Goal: Task Accomplishment & Management: Use online tool/utility

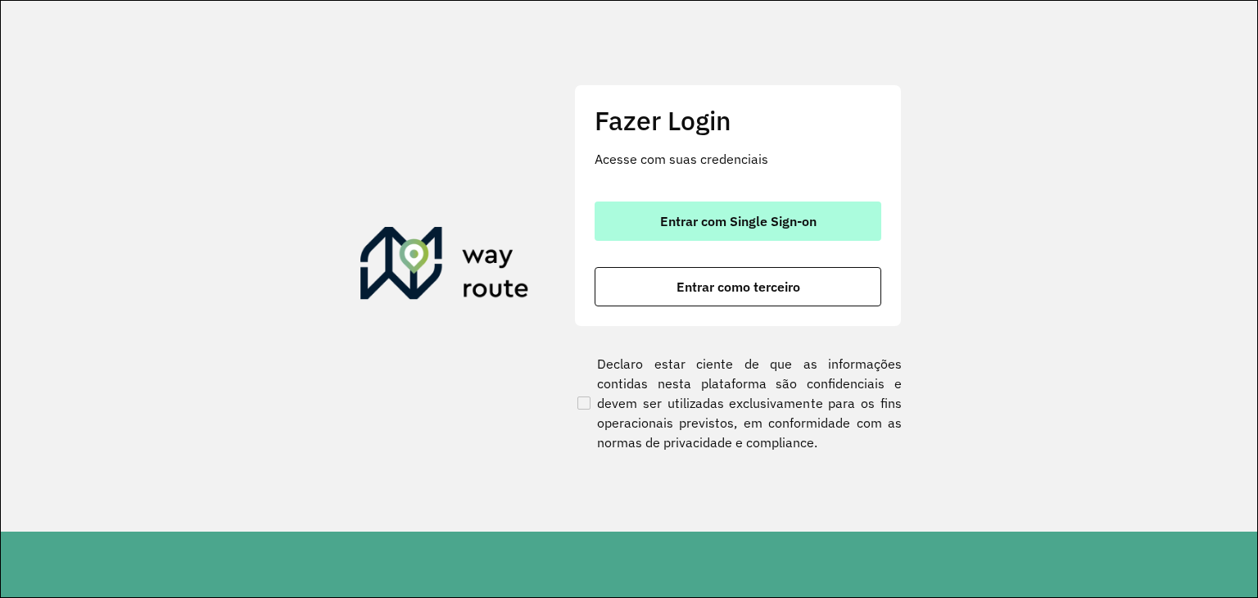
click at [695, 215] on span "Entrar com Single Sign-on" at bounding box center [738, 221] width 156 height 13
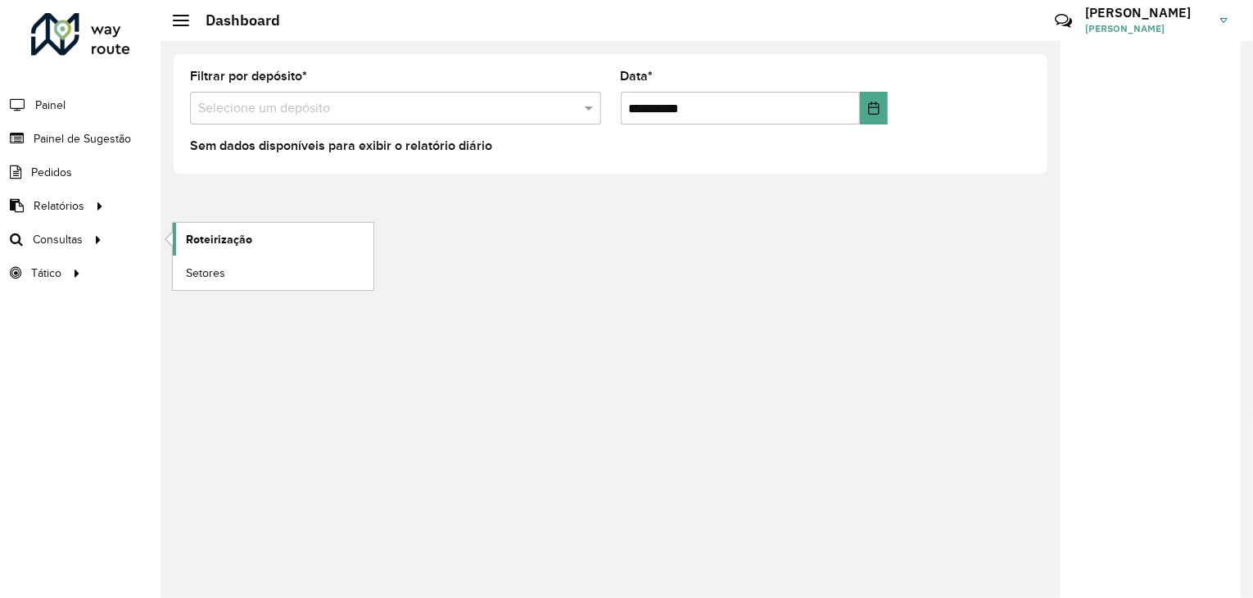
click at [226, 227] on link "Roteirização" at bounding box center [273, 239] width 201 height 33
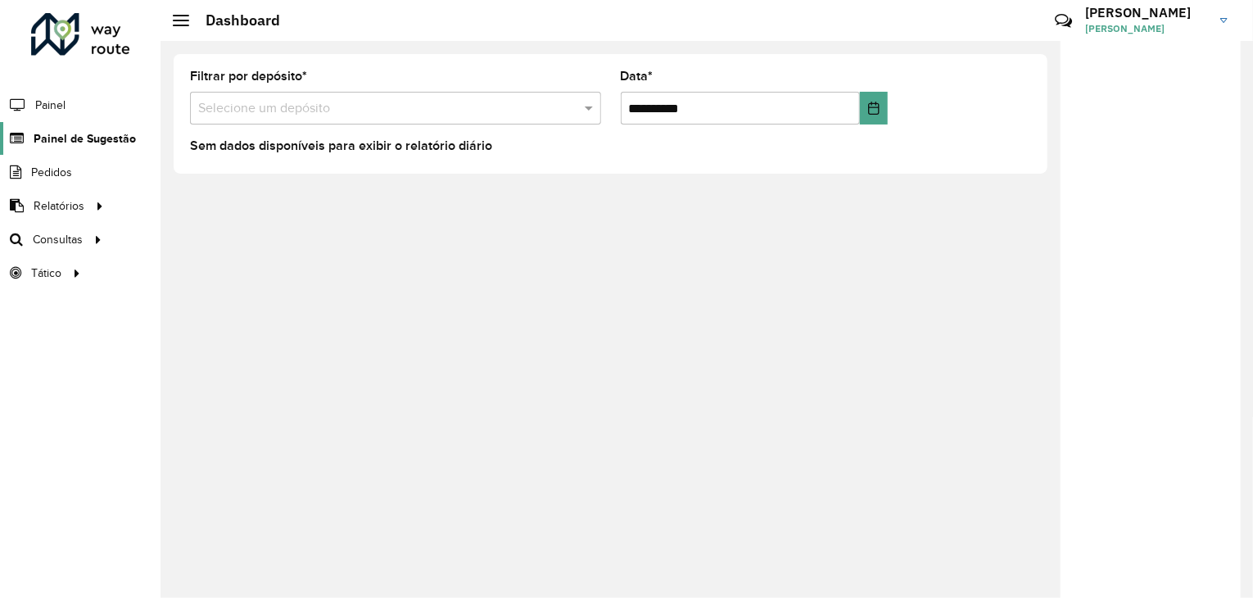
click at [100, 130] on span "Painel de Sugestão" at bounding box center [85, 138] width 102 height 17
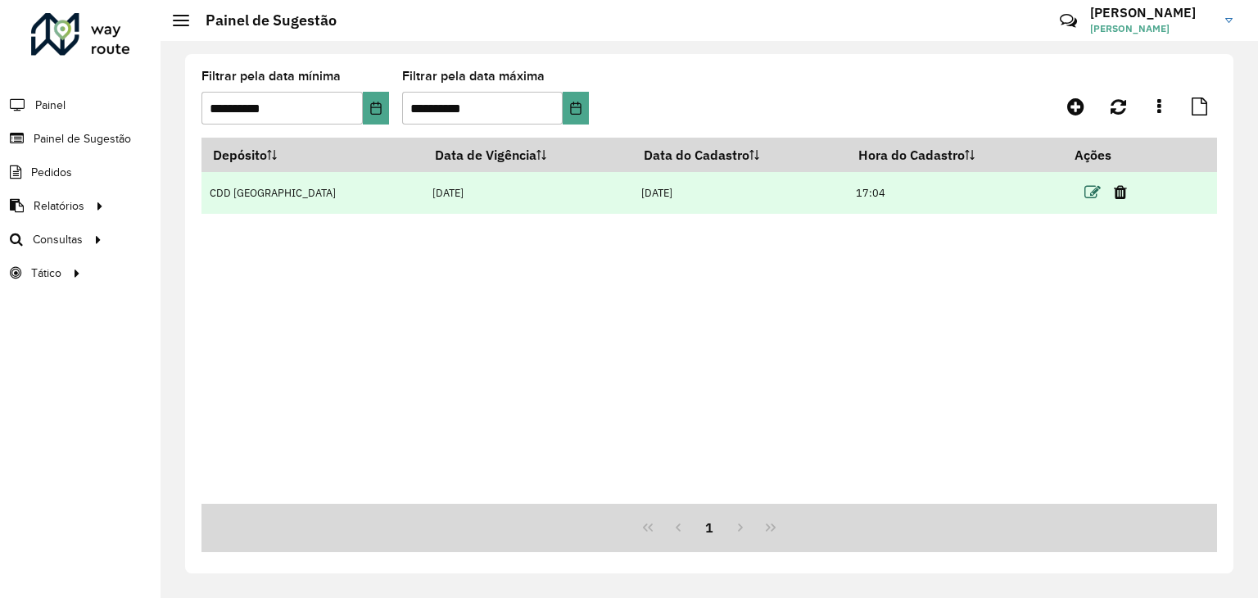
click at [1085, 196] on icon at bounding box center [1093, 192] width 16 height 16
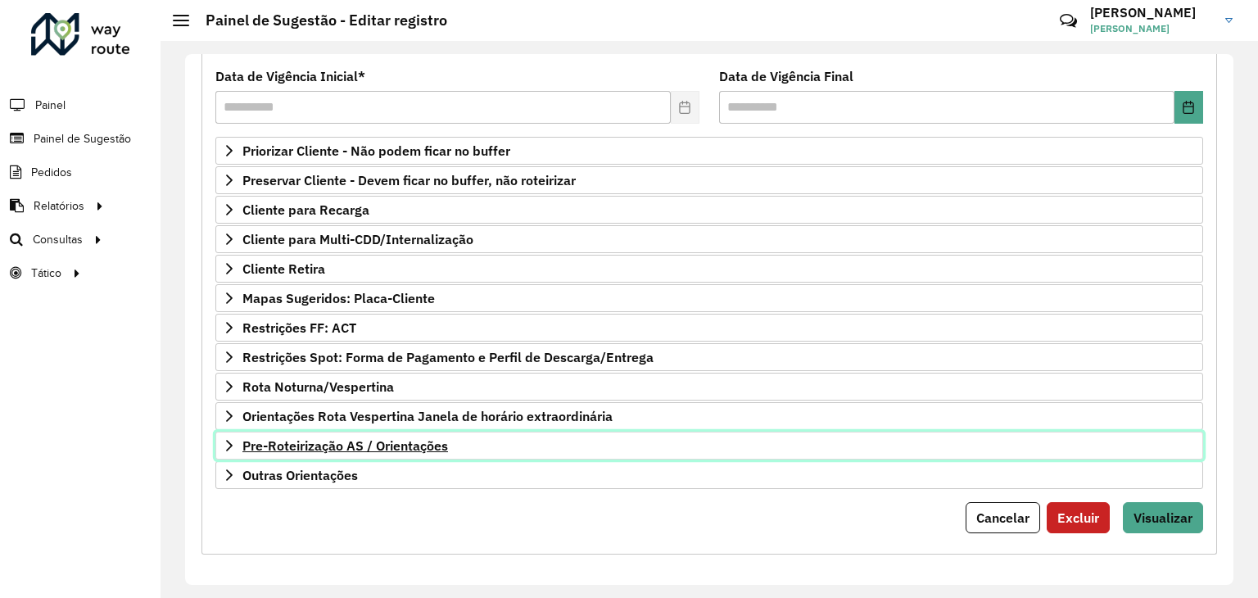
click at [355, 433] on link "Pre-Roteirização AS / Orientações" at bounding box center [709, 446] width 988 height 28
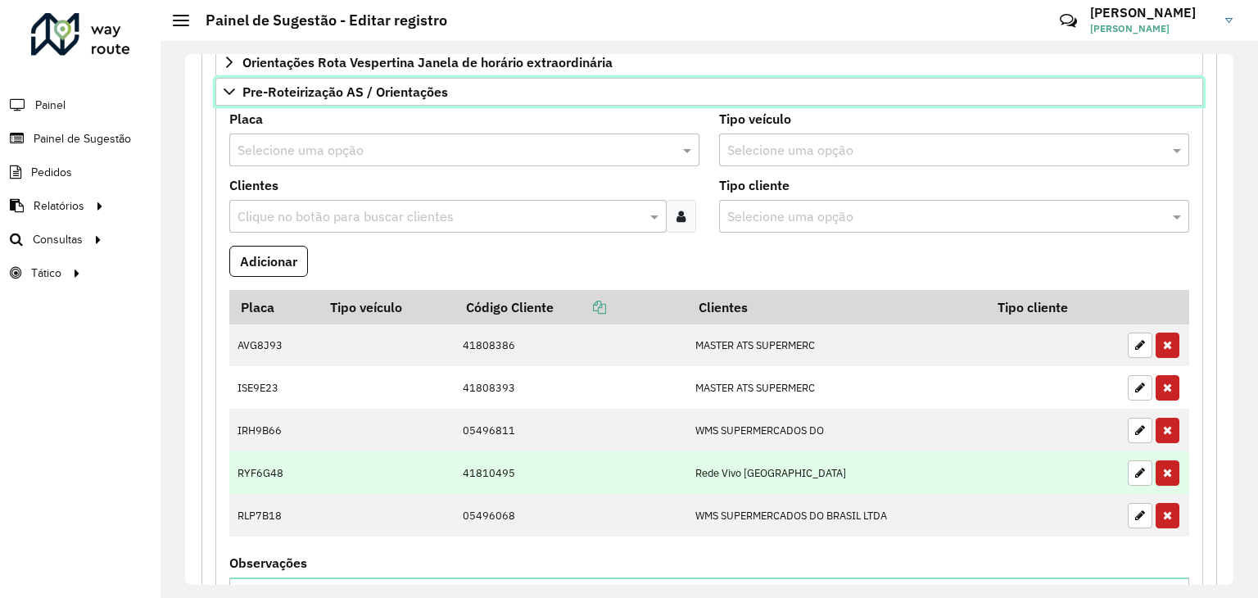
scroll to position [623, 0]
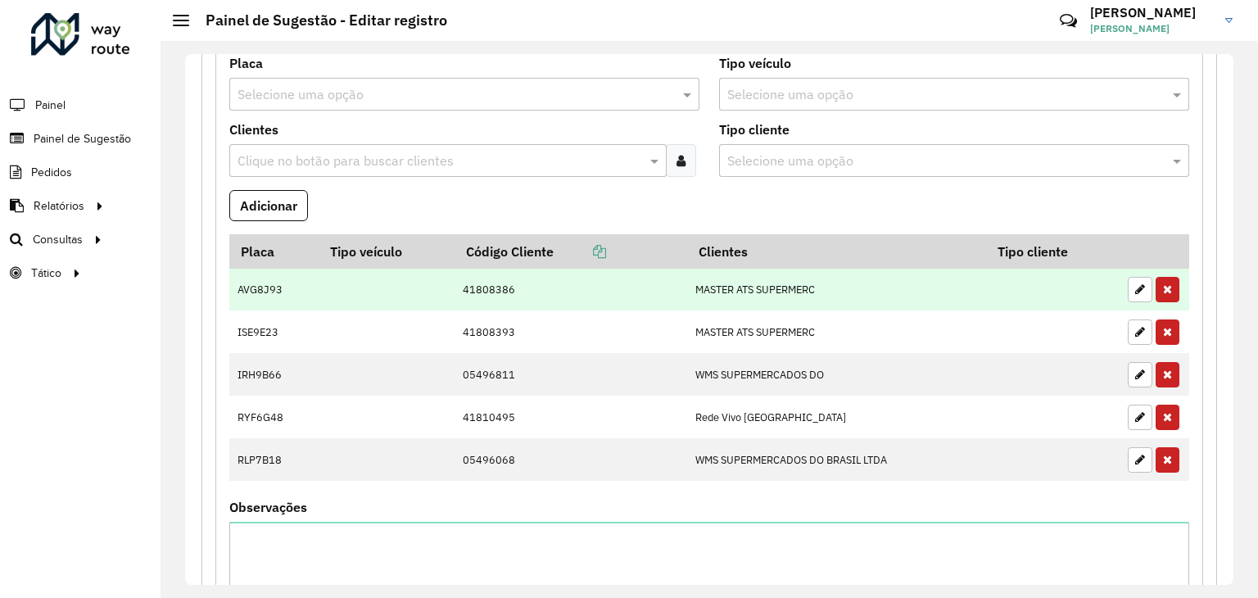
click at [403, 299] on td at bounding box center [386, 290] width 135 height 43
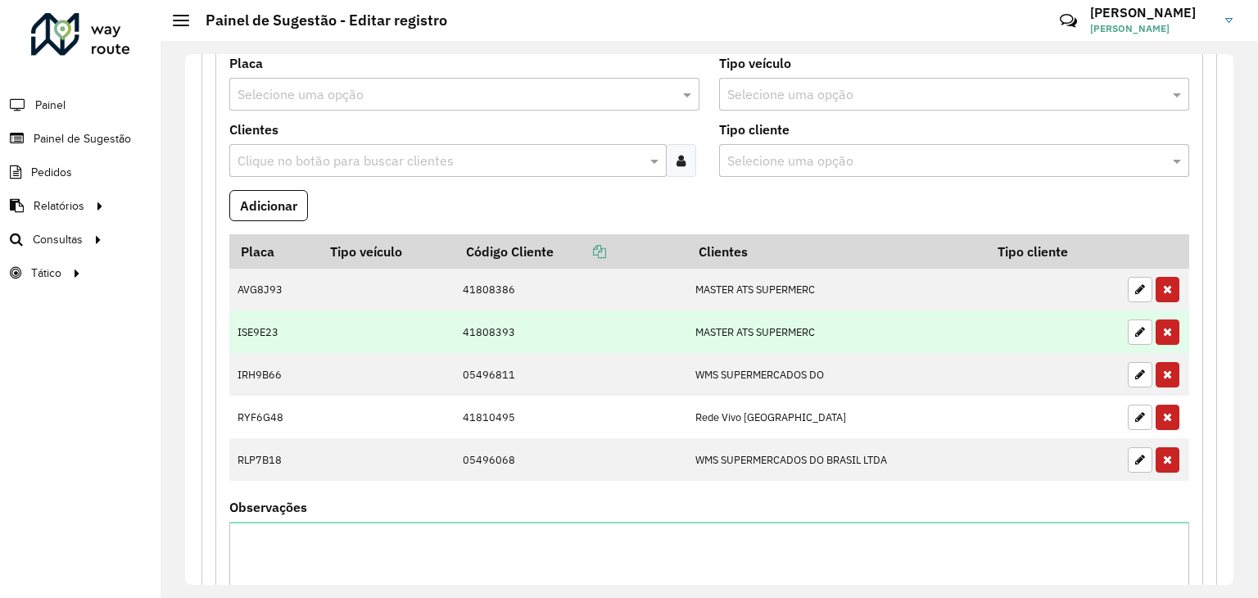
click at [384, 320] on td at bounding box center [386, 331] width 135 height 43
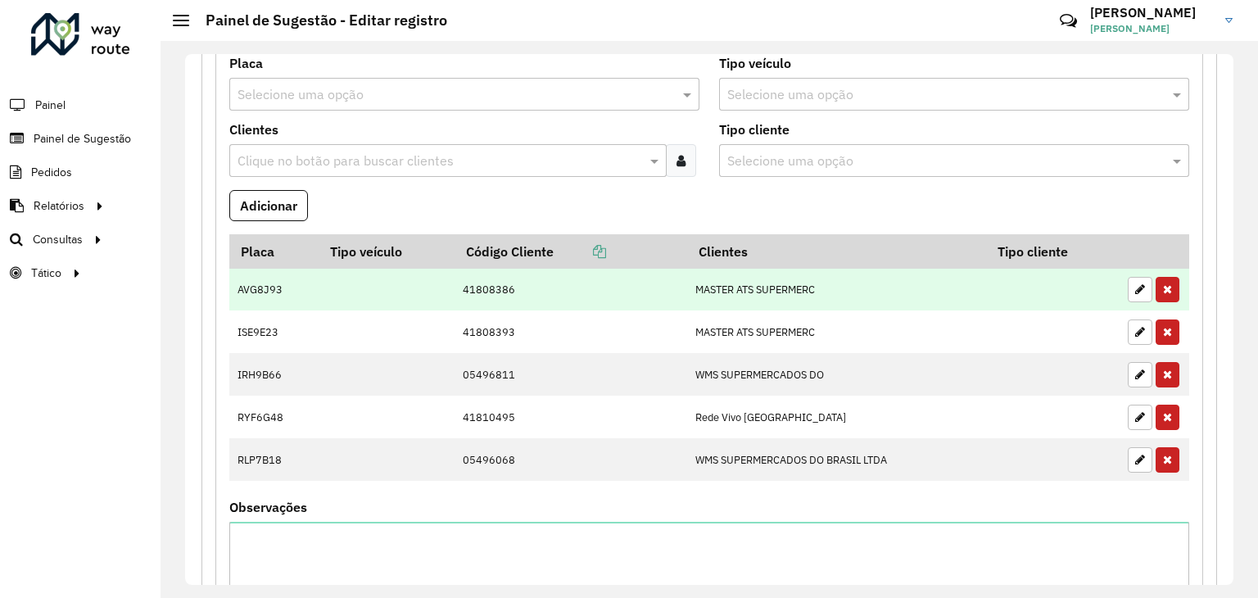
click at [403, 288] on td at bounding box center [386, 290] width 135 height 43
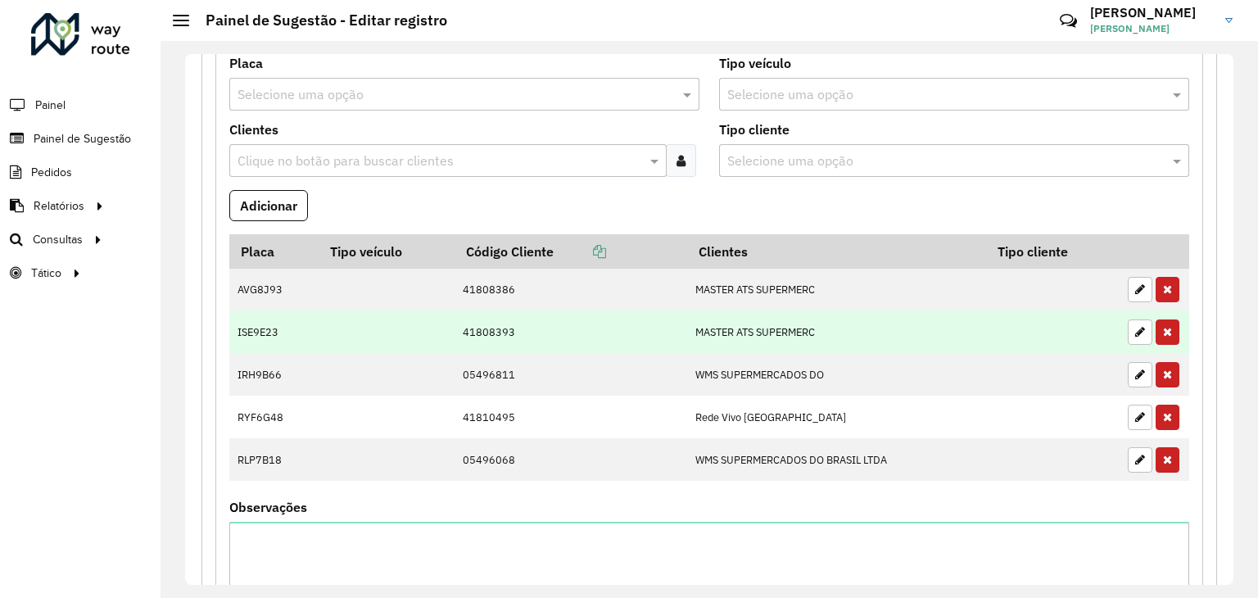
click at [395, 312] on td at bounding box center [386, 331] width 135 height 43
click at [398, 332] on td at bounding box center [386, 331] width 135 height 43
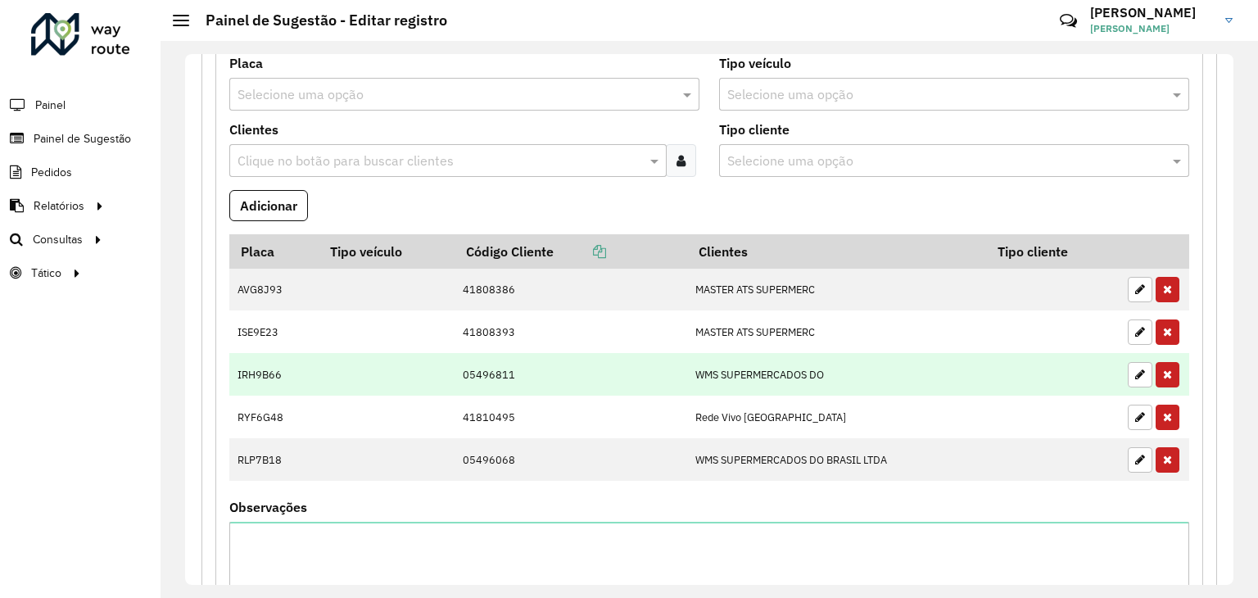
click at [401, 361] on td at bounding box center [386, 374] width 135 height 43
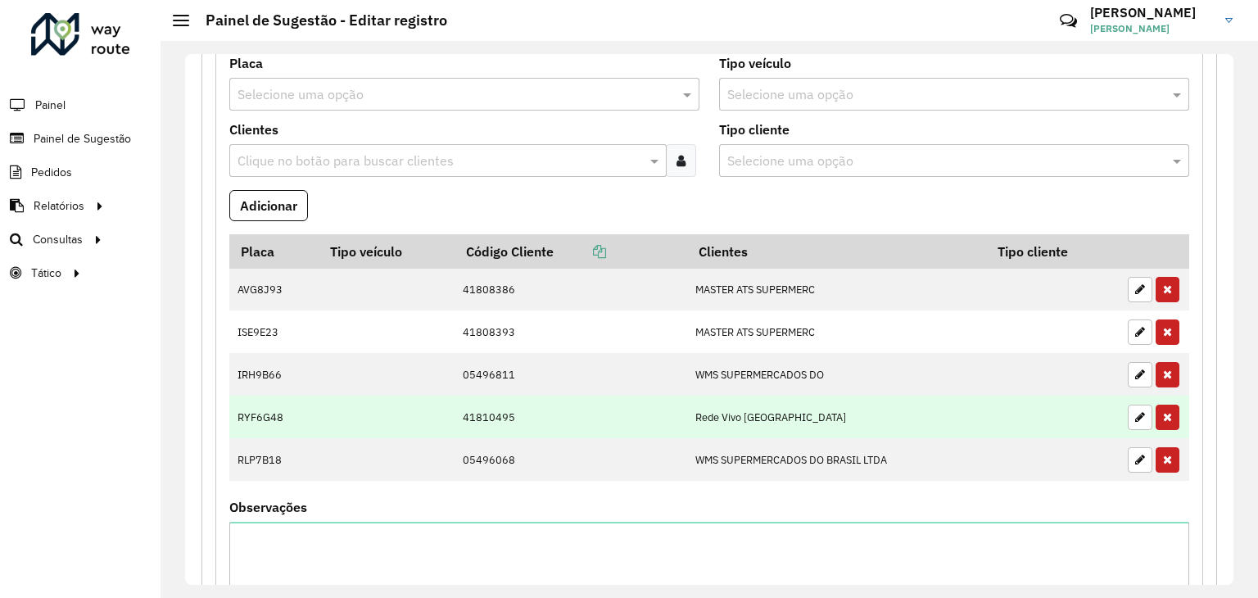
click at [383, 424] on td at bounding box center [386, 417] width 135 height 43
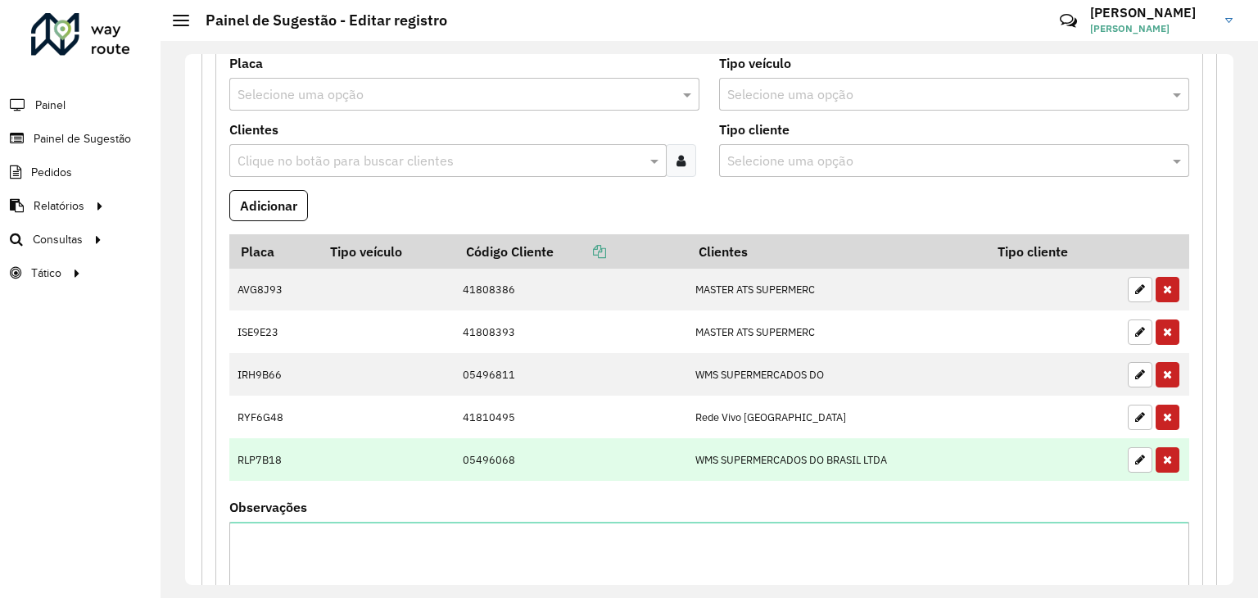
click at [379, 460] on td at bounding box center [386, 459] width 135 height 43
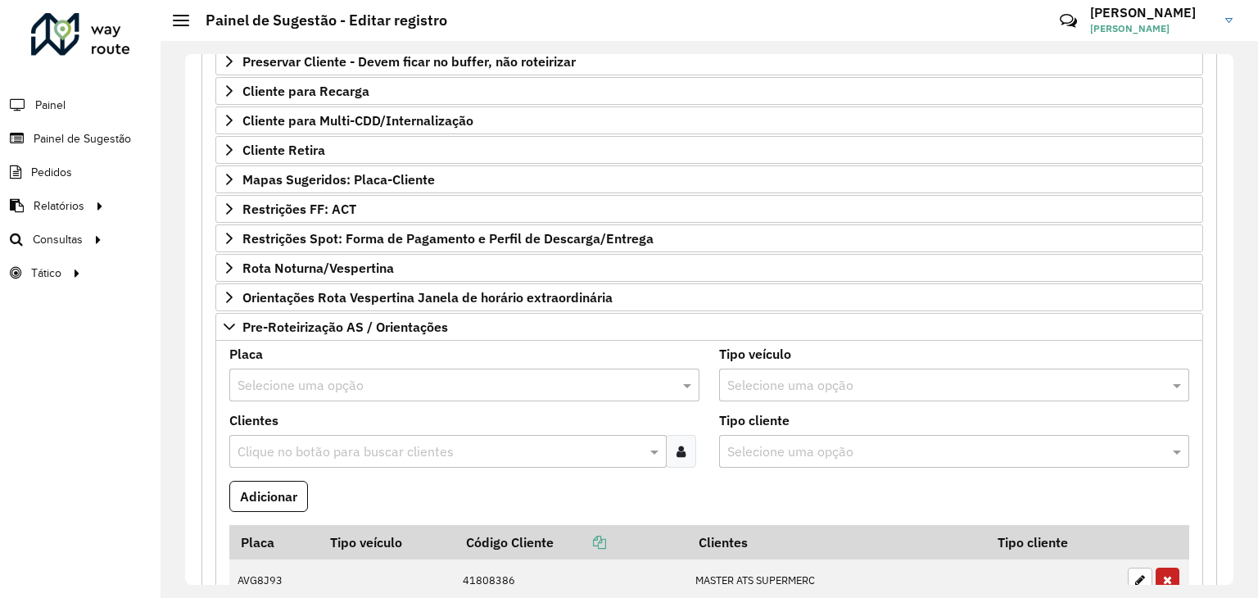
scroll to position [295, 0]
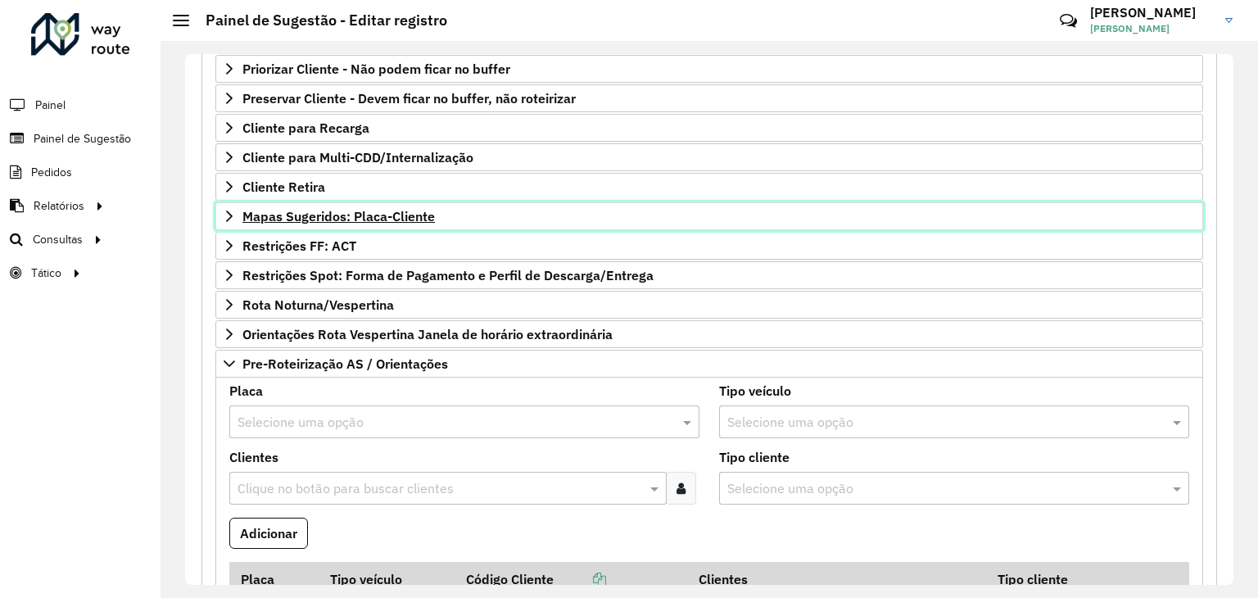
click at [365, 221] on link "Mapas Sugeridos: Placa-Cliente" at bounding box center [709, 216] width 988 height 28
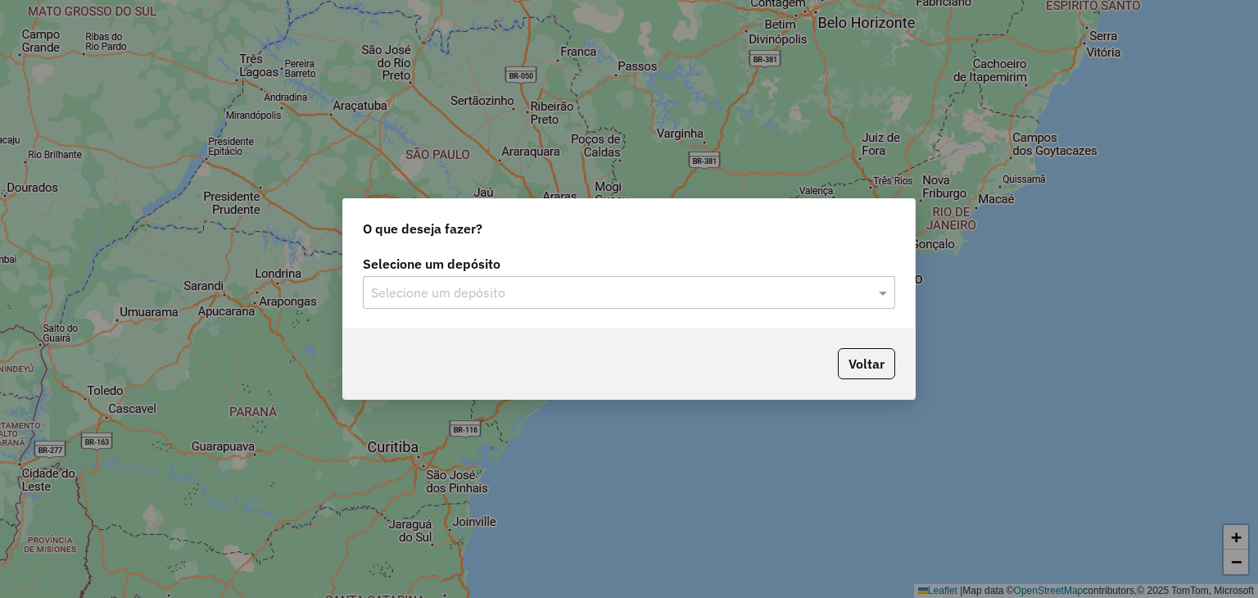
click at [589, 299] on input "text" at bounding box center [612, 293] width 483 height 20
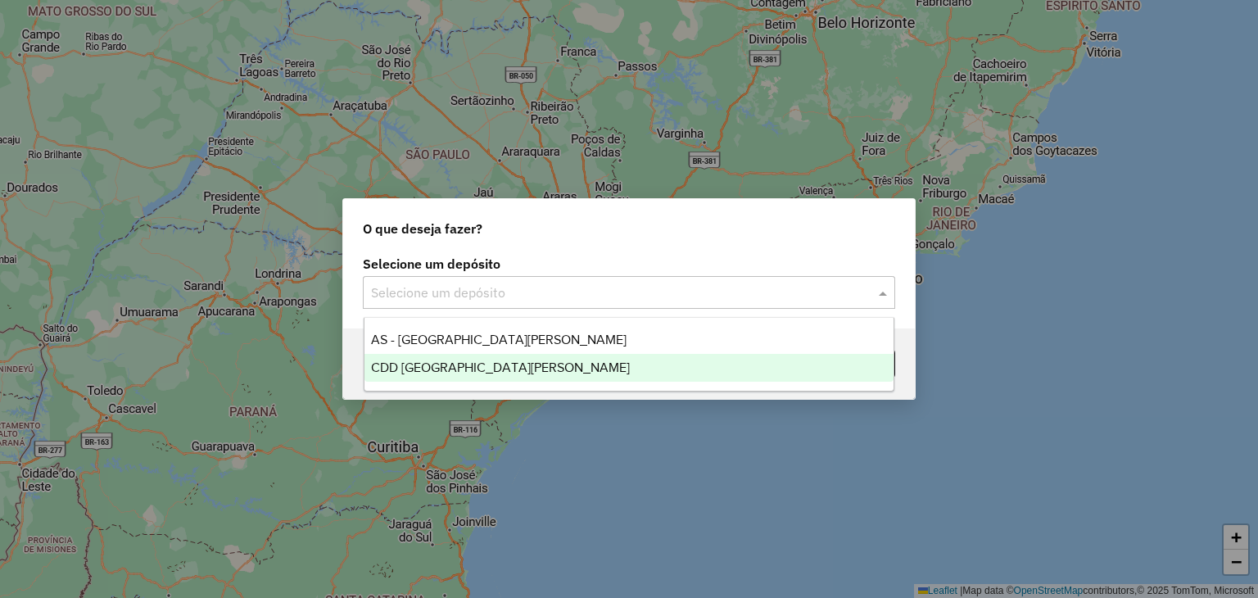
click at [525, 373] on div "CDD [GEOGRAPHIC_DATA]" at bounding box center [630, 368] width 530 height 28
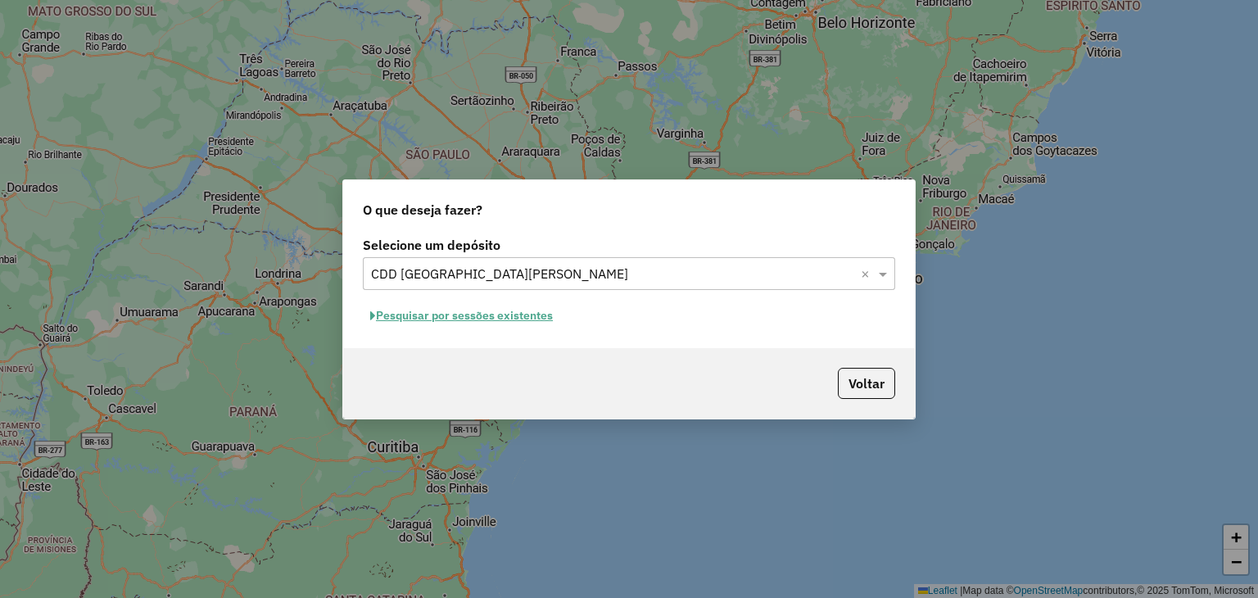
click at [541, 322] on button "Pesquisar por sessões existentes" at bounding box center [461, 315] width 197 height 25
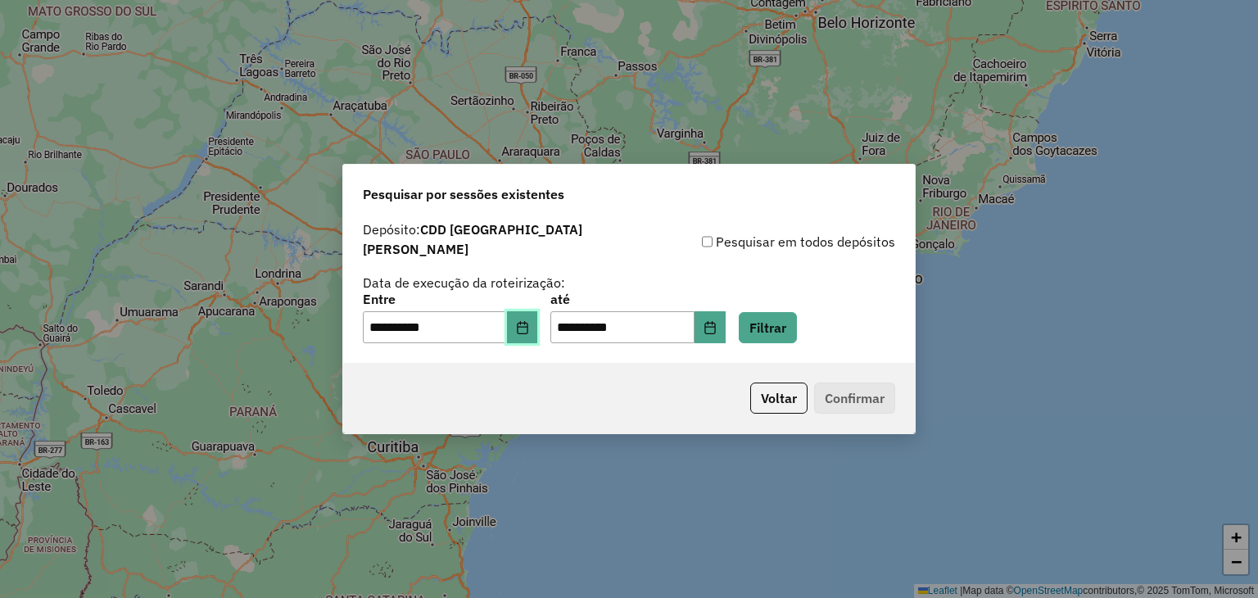
click at [528, 329] on button "Choose Date" at bounding box center [522, 327] width 31 height 33
drag, startPoint x: 787, startPoint y: 317, endPoint x: 625, endPoint y: 197, distance: 201.5
click at [788, 317] on button "Filtrar" at bounding box center [768, 327] width 58 height 31
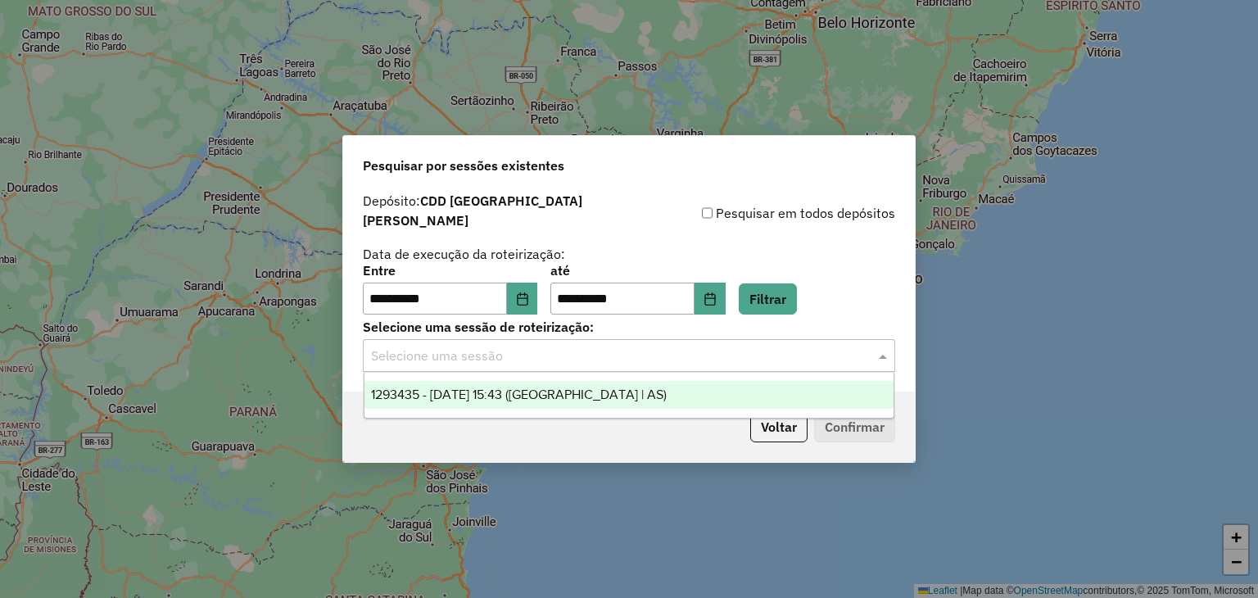
drag, startPoint x: 779, startPoint y: 348, endPoint x: 721, endPoint y: 377, distance: 64.8
click at [778, 348] on input "text" at bounding box center [612, 357] width 483 height 20
click at [629, 403] on div "1293435 - 13/10/2025 15:43 (Rota | AS)" at bounding box center [630, 395] width 530 height 28
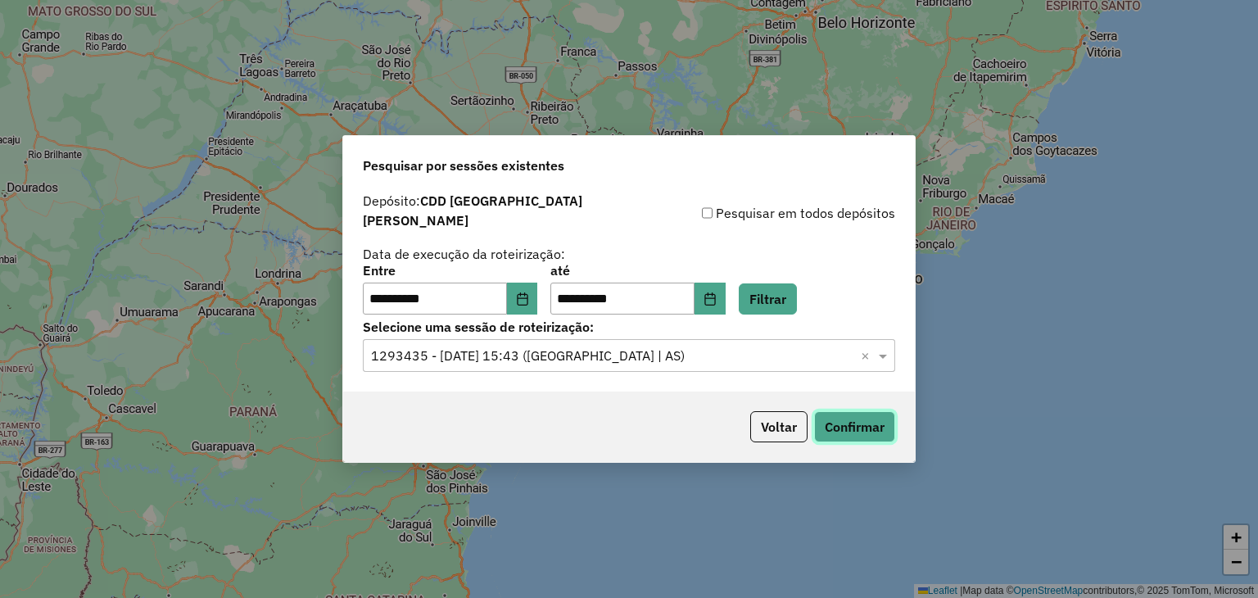
click at [867, 418] on button "Confirmar" at bounding box center [854, 426] width 81 height 31
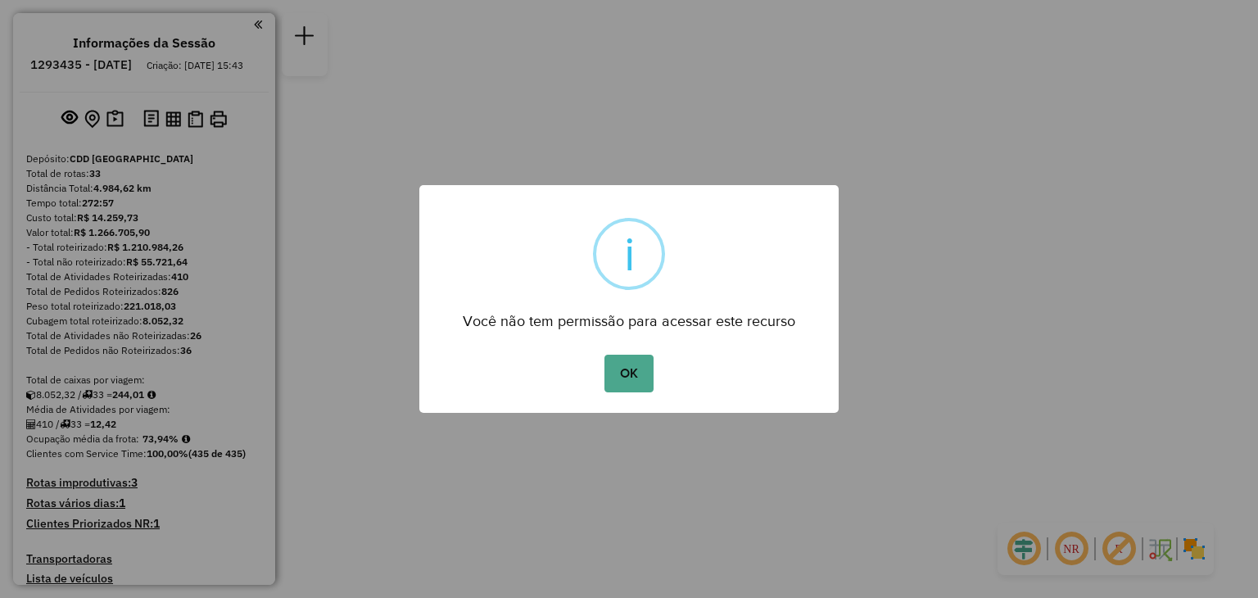
click at [632, 373] on button "OK" at bounding box center [629, 374] width 48 height 38
